Goal: Information Seeking & Learning: Understand process/instructions

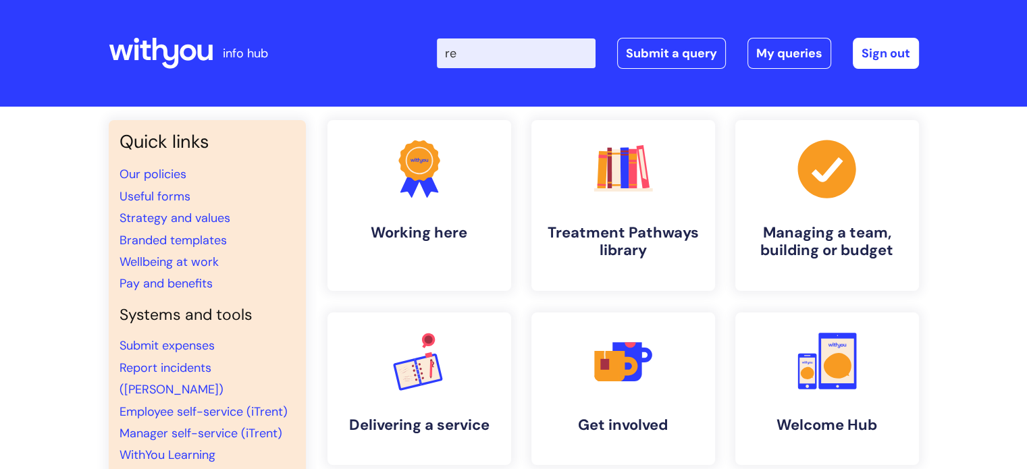
click at [479, 57] on input "re" at bounding box center [516, 53] width 159 height 30
type input "recruitment"
click button "Search" at bounding box center [0, 0] width 0 height 0
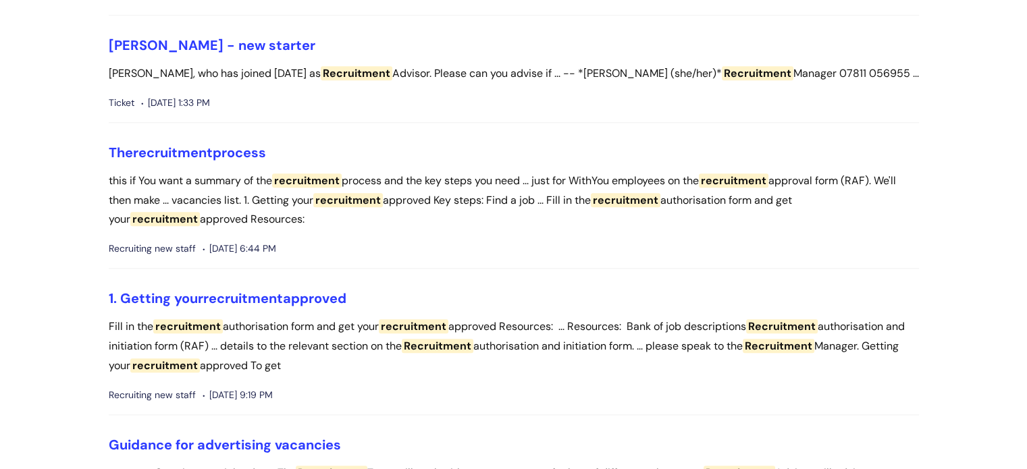
scroll to position [1464, 0]
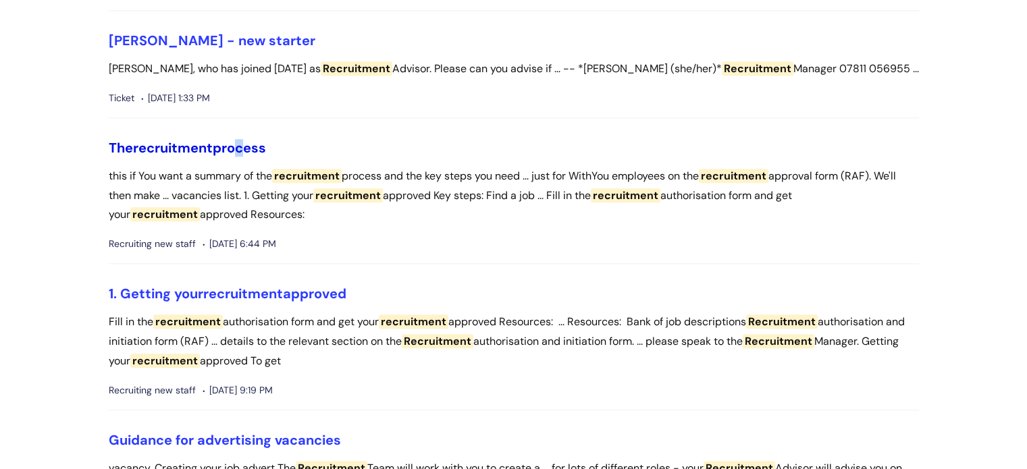
drag, startPoint x: 236, startPoint y: 115, endPoint x: 240, endPoint y: 125, distance: 10.9
click at [240, 125] on ul "Additional info around FTC recruitment more information, please contact the Rec…" at bounding box center [514, 431] width 810 height 3491
click at [240, 139] on link "The recruitment process" at bounding box center [187, 148] width 157 height 18
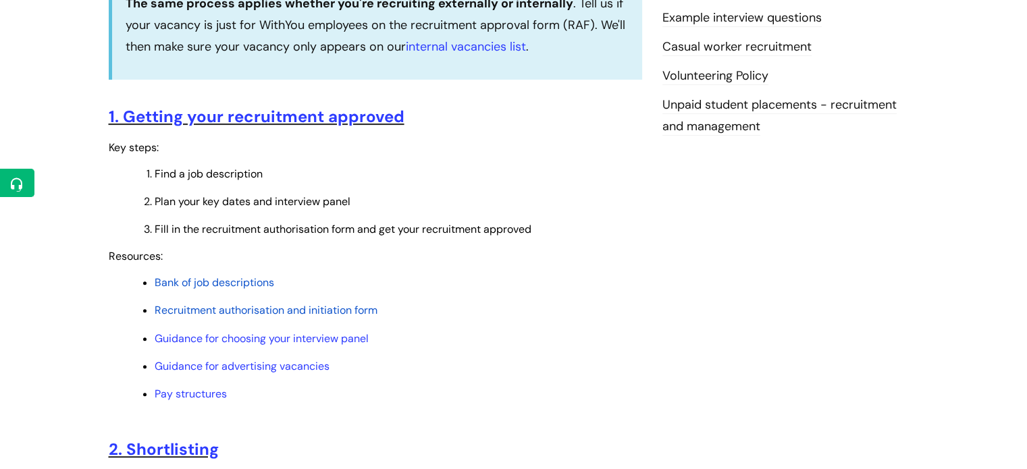
scroll to position [493, 0]
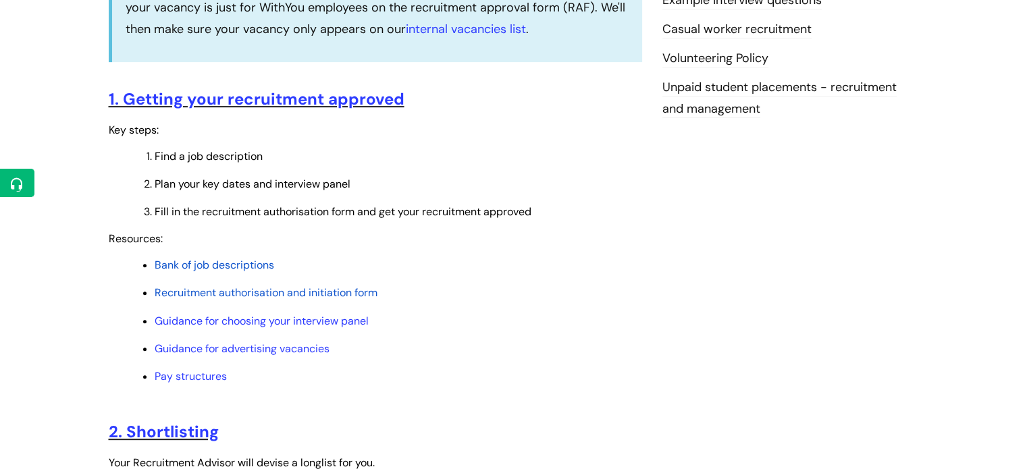
drag, startPoint x: 1037, startPoint y: 54, endPoint x: 1037, endPoint y: 132, distance: 77.7
click at [298, 294] on span "Recruitment authorisation and initiation form" at bounding box center [266, 293] width 223 height 14
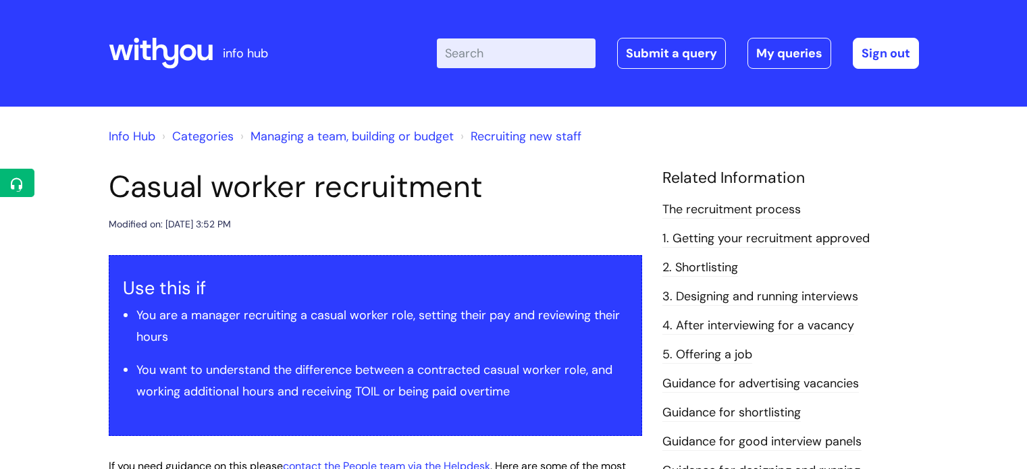
scroll to position [151, 0]
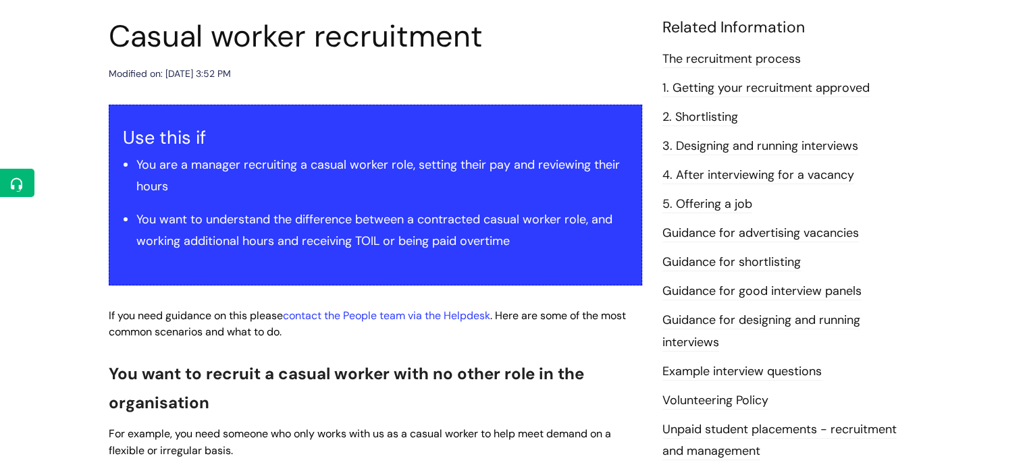
click at [764, 64] on link "The recruitment process" at bounding box center [731, 60] width 138 height 18
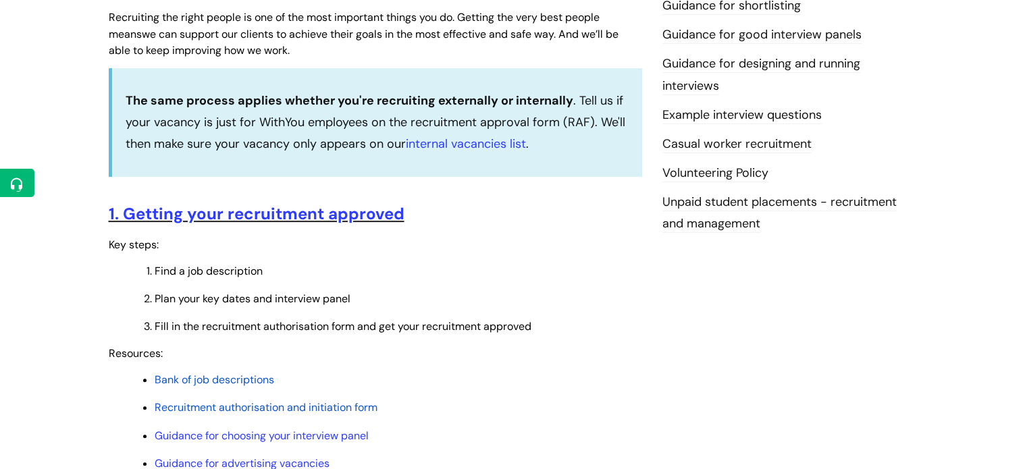
click at [232, 375] on span "Bank of job descriptions" at bounding box center [215, 380] width 120 height 14
